Goal: Task Accomplishment & Management: Manage account settings

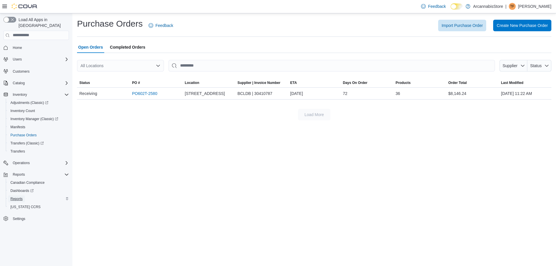
click at [18, 197] on span "Reports" at bounding box center [16, 199] width 12 height 5
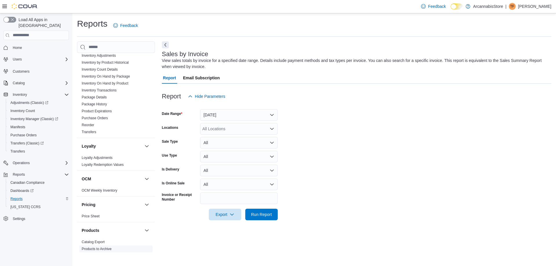
scroll to position [261, 0]
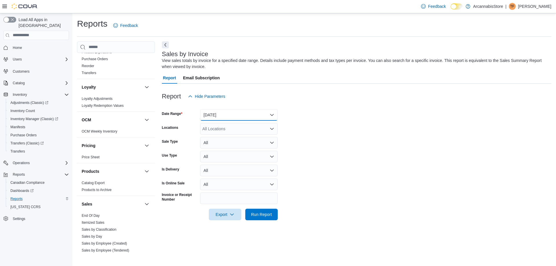
click at [225, 120] on button "Yesterday" at bounding box center [239, 115] width 78 height 12
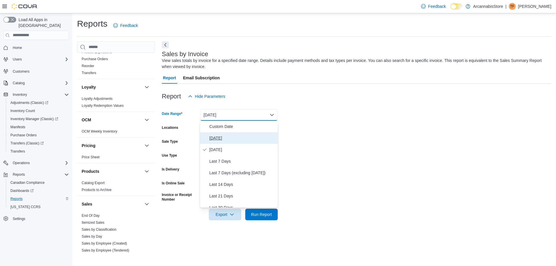
click at [218, 138] on span "Today" at bounding box center [243, 138] width 66 height 7
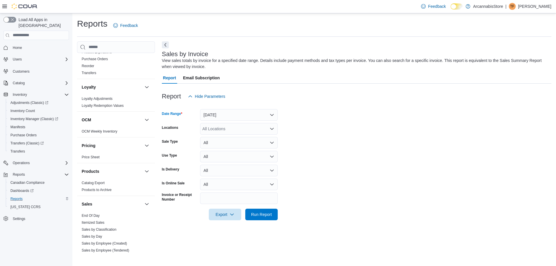
click at [240, 127] on div "All Locations" at bounding box center [239, 129] width 78 height 12
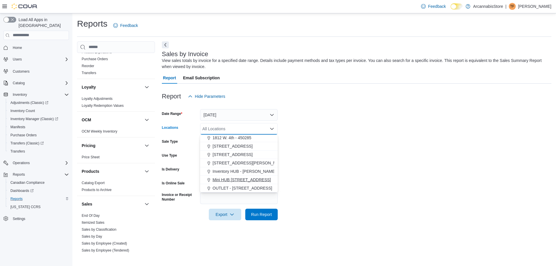
click at [252, 182] on span "Mini HUB 6528 Victoria Dr - 450239" at bounding box center [242, 180] width 58 height 6
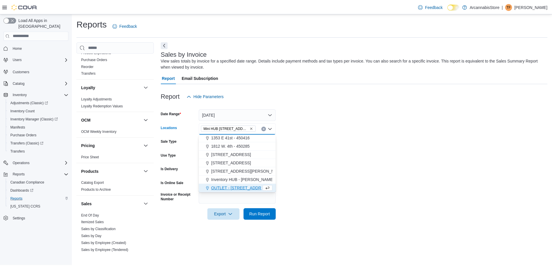
scroll to position [18, 0]
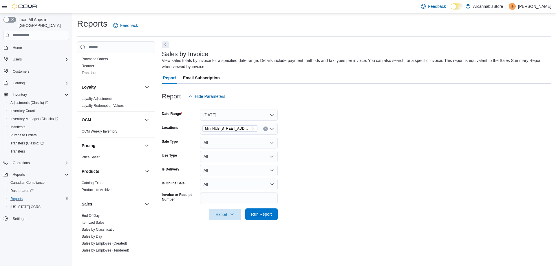
click at [261, 215] on span "Run Report" at bounding box center [261, 215] width 21 height 6
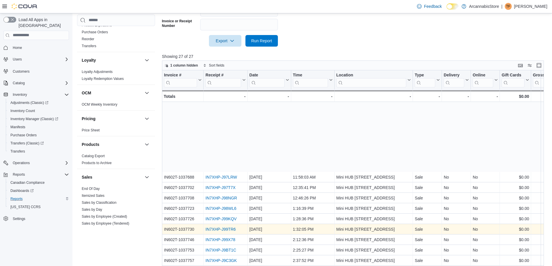
scroll to position [113, 0]
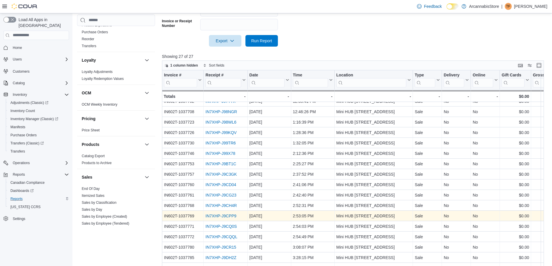
click at [224, 214] on link "IN7XHP-J9CPP9" at bounding box center [220, 216] width 31 height 5
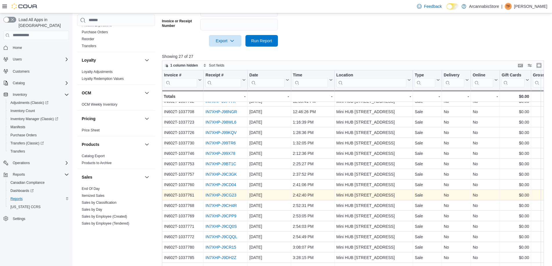
click at [229, 193] on link "IN7XHP-J9CG23" at bounding box center [220, 195] width 31 height 5
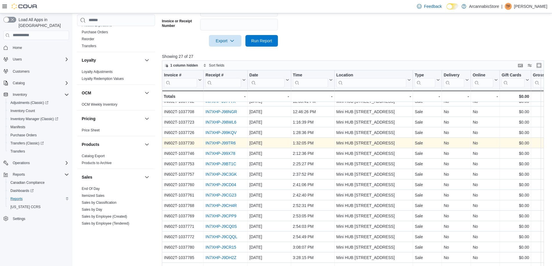
click at [225, 140] on div "IN7XHP-J99TR6" at bounding box center [225, 143] width 40 height 7
click at [224, 141] on link "IN7XHP-J99TR6" at bounding box center [220, 143] width 30 height 5
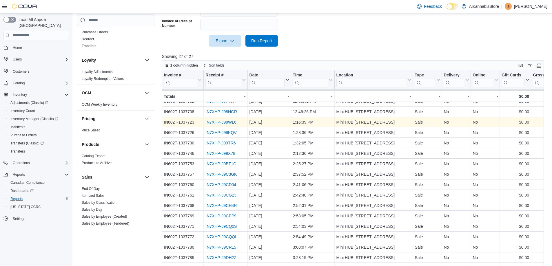
click at [232, 120] on link "IN7XHP-J98WL6" at bounding box center [220, 122] width 31 height 5
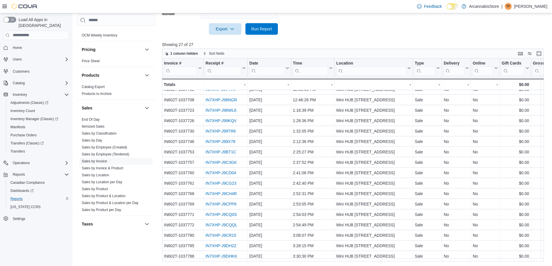
scroll to position [359, 0]
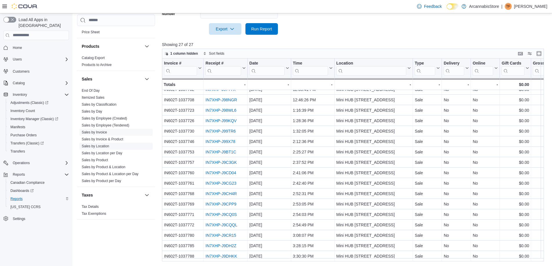
click at [105, 145] on link "Sales by Location" at bounding box center [96, 146] width 28 height 4
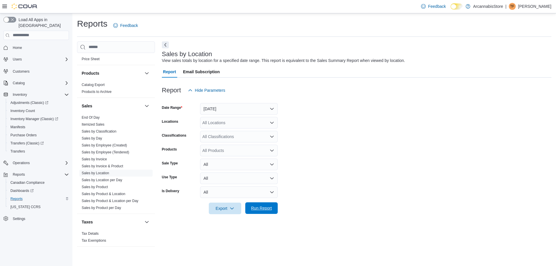
click at [267, 206] on span "Run Report" at bounding box center [261, 208] width 21 height 6
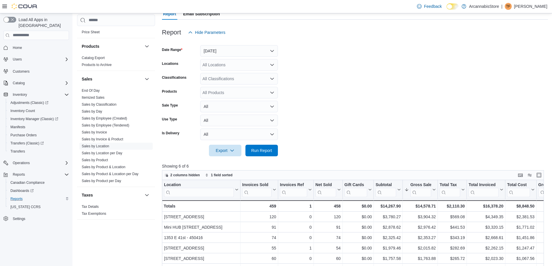
scroll to position [29, 0]
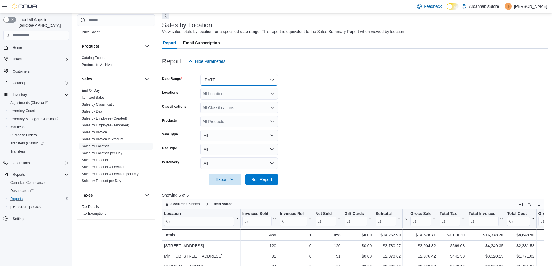
click at [243, 81] on button "Yesterday" at bounding box center [239, 80] width 78 height 12
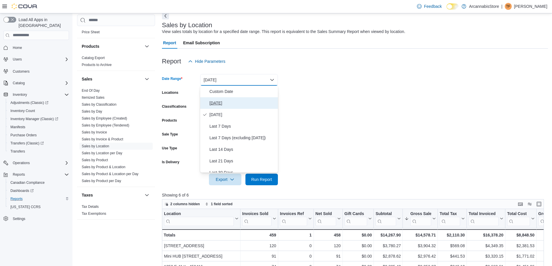
click at [219, 100] on span "Today" at bounding box center [243, 103] width 66 height 7
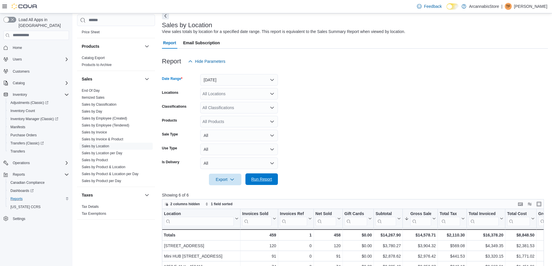
click at [272, 180] on span "Run Report" at bounding box center [261, 179] width 21 height 6
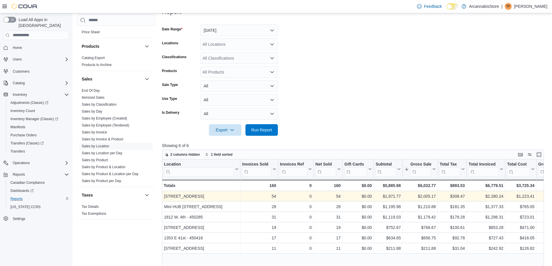
scroll to position [87, 0]
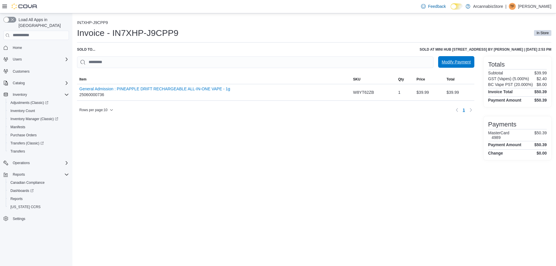
click at [452, 64] on span "Modify Payment" at bounding box center [456, 62] width 29 height 6
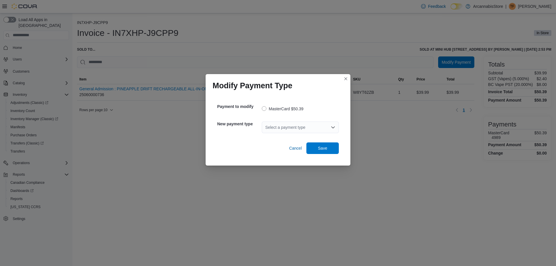
click at [281, 131] on div "Select a payment type" at bounding box center [300, 128] width 77 height 12
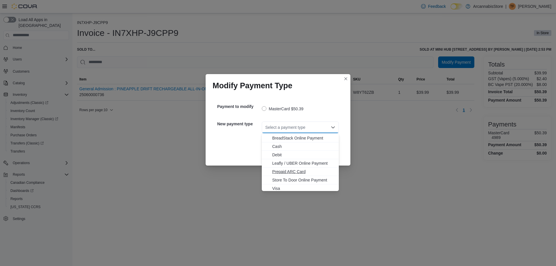
scroll to position [9, 0]
click at [276, 188] on span "Visa" at bounding box center [303, 187] width 63 height 6
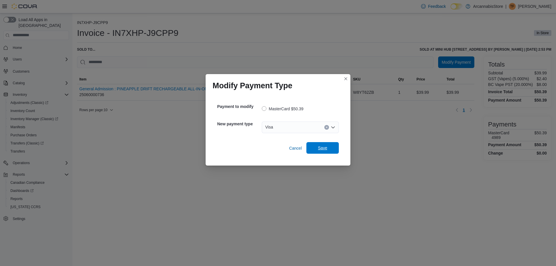
click at [324, 151] on span "Save" at bounding box center [323, 148] width 26 height 12
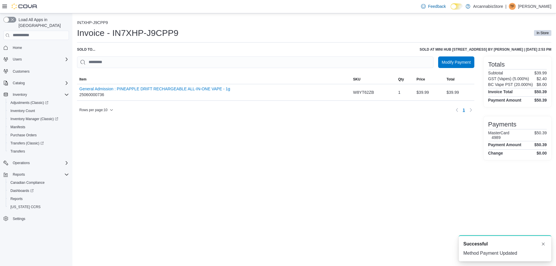
scroll to position [0, 0]
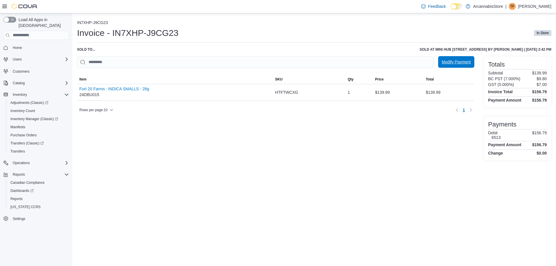
click at [447, 60] on span "Modify Payment" at bounding box center [456, 62] width 29 height 6
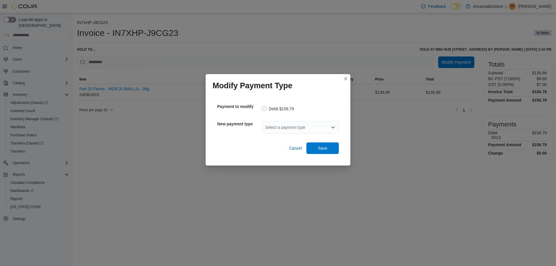
click at [273, 133] on div "Select a payment type" at bounding box center [300, 128] width 77 height 12
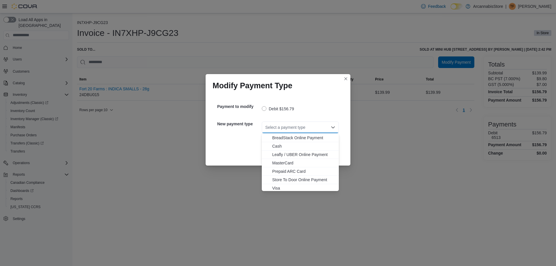
scroll to position [9, 0]
click at [288, 162] on span "MasterCard" at bounding box center [303, 162] width 63 height 6
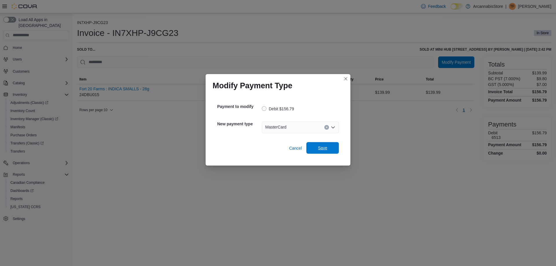
click at [321, 149] on span "Save" at bounding box center [322, 148] width 9 height 6
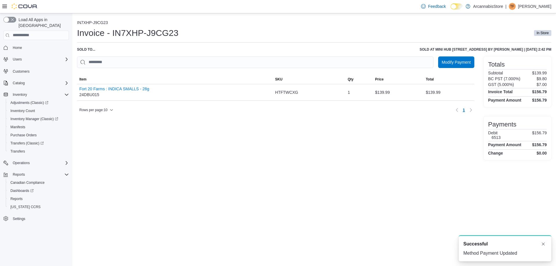
scroll to position [0, 0]
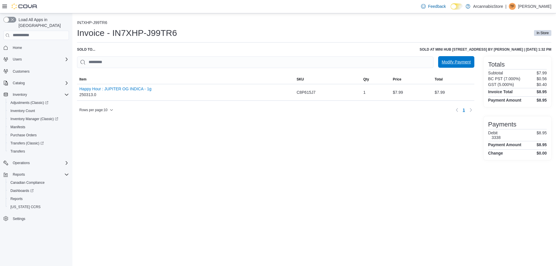
click at [465, 59] on span "Modify Payment" at bounding box center [456, 62] width 29 height 12
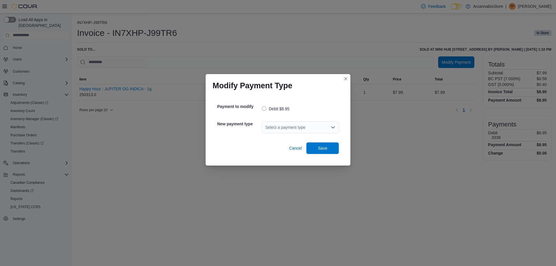
click at [283, 128] on div "Select a payment type" at bounding box center [300, 128] width 77 height 12
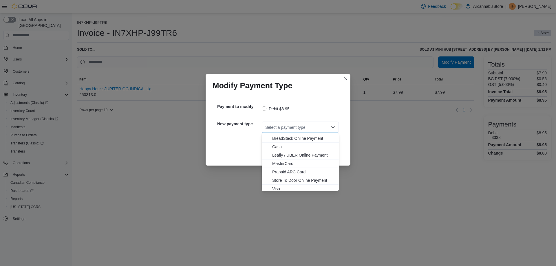
scroll to position [9, 0]
click at [276, 188] on span "Visa" at bounding box center [303, 187] width 63 height 6
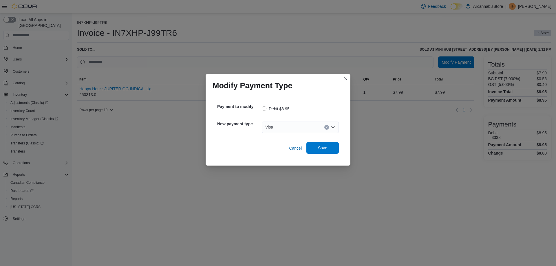
click at [328, 148] on span "Save" at bounding box center [323, 148] width 26 height 12
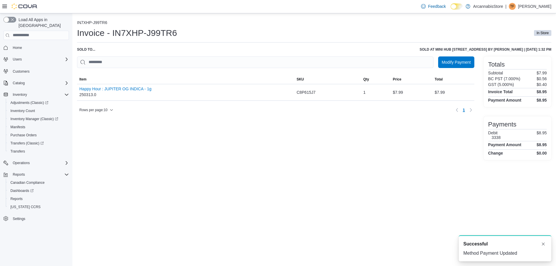
scroll to position [0, 0]
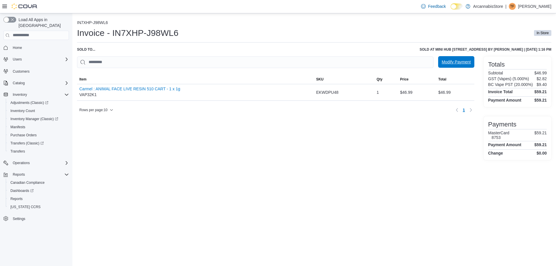
click at [456, 61] on span "Modify Payment" at bounding box center [456, 62] width 29 height 6
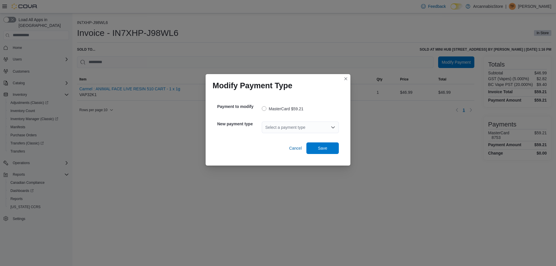
click at [281, 126] on div "Select a payment type" at bounding box center [300, 128] width 77 height 12
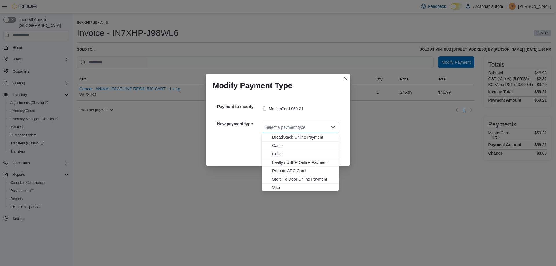
scroll to position [9, 0]
click at [280, 187] on span "Visa" at bounding box center [303, 187] width 63 height 6
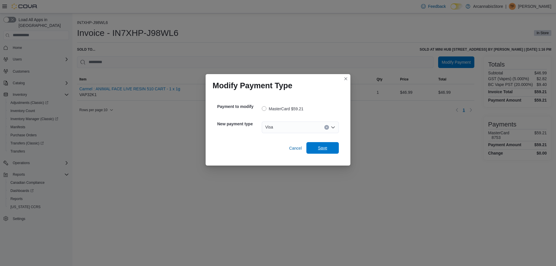
click at [322, 152] on span "Save" at bounding box center [323, 148] width 26 height 12
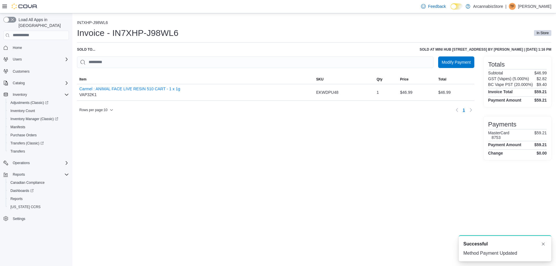
scroll to position [0, 0]
